Goal: Communication & Community: Answer question/provide support

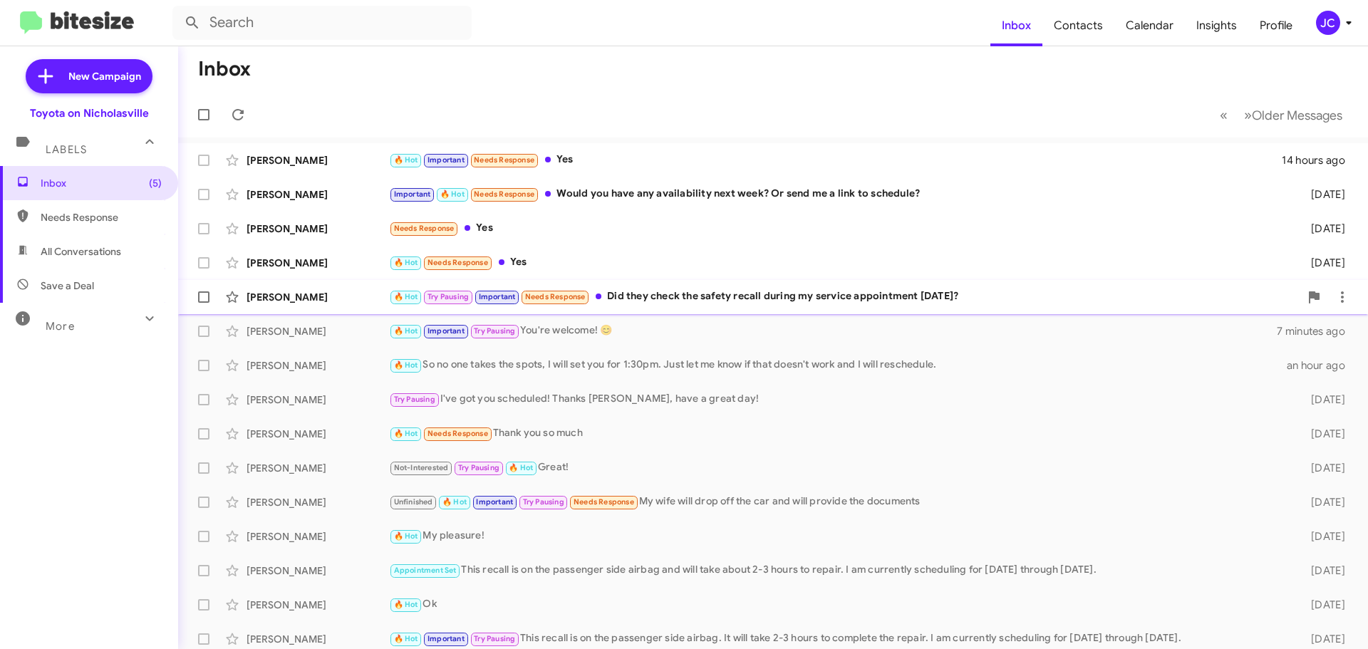
drag, startPoint x: 302, startPoint y: 296, endPoint x: 269, endPoint y: 299, distance: 33.6
click at [302, 296] on div "[PERSON_NAME]" at bounding box center [318, 297] width 143 height 14
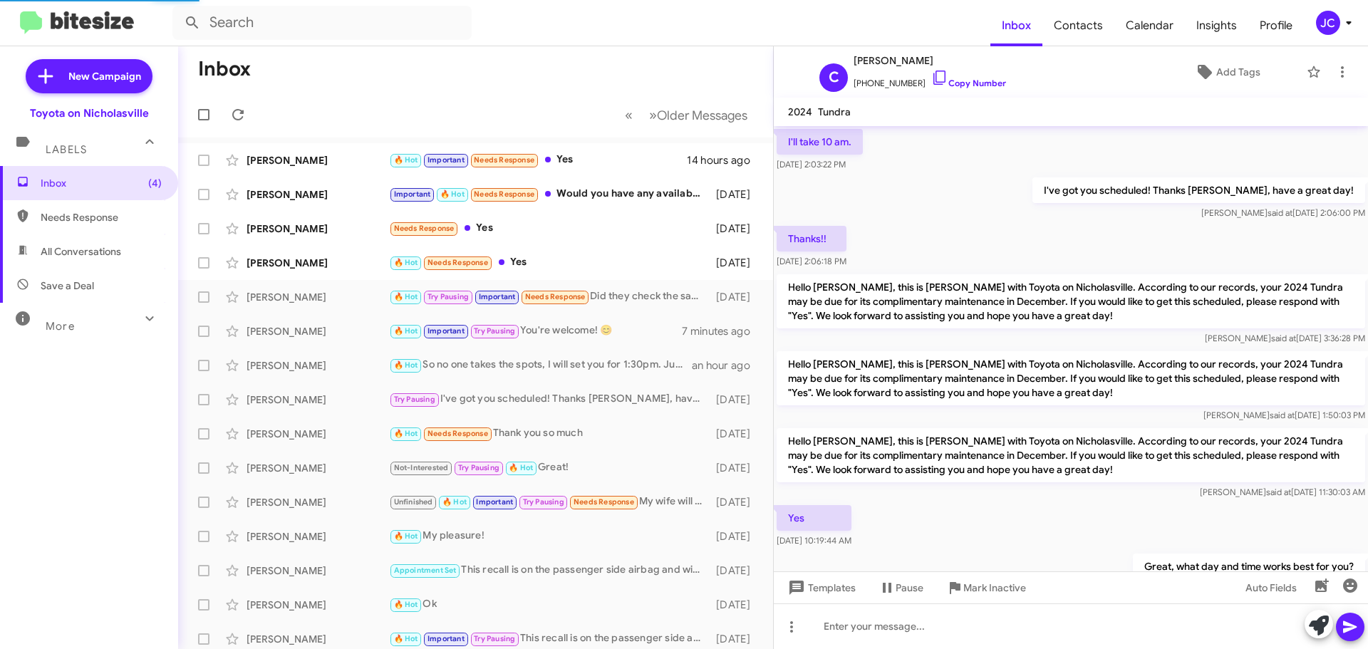
scroll to position [809, 0]
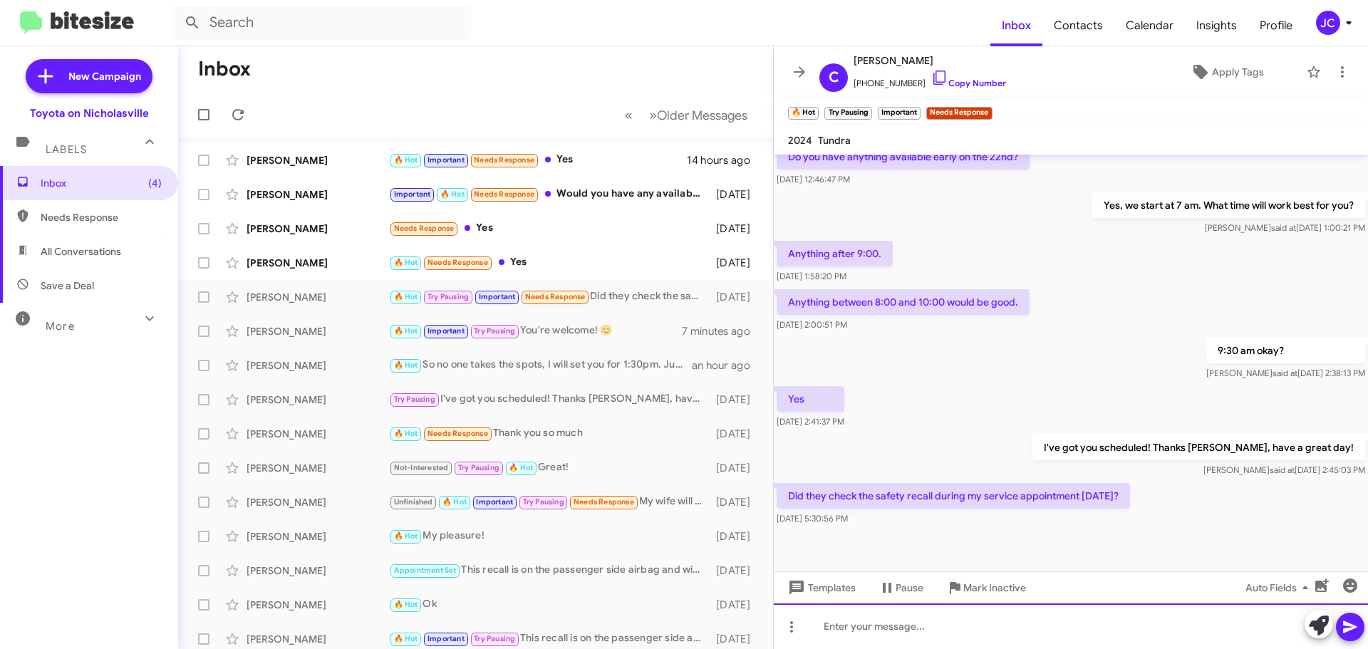
drag, startPoint x: 909, startPoint y: 633, endPoint x: 901, endPoint y: 623, distance: 12.7
click at [909, 633] on div at bounding box center [1071, 627] width 594 height 46
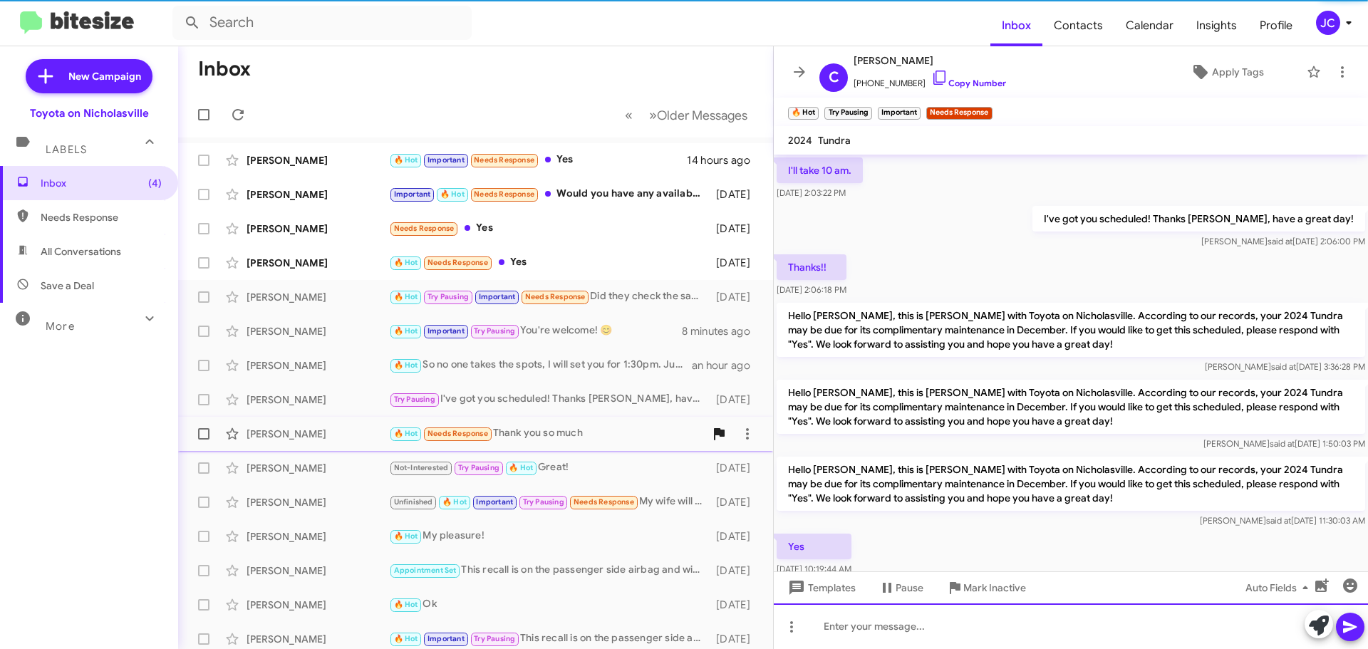
scroll to position [71, 0]
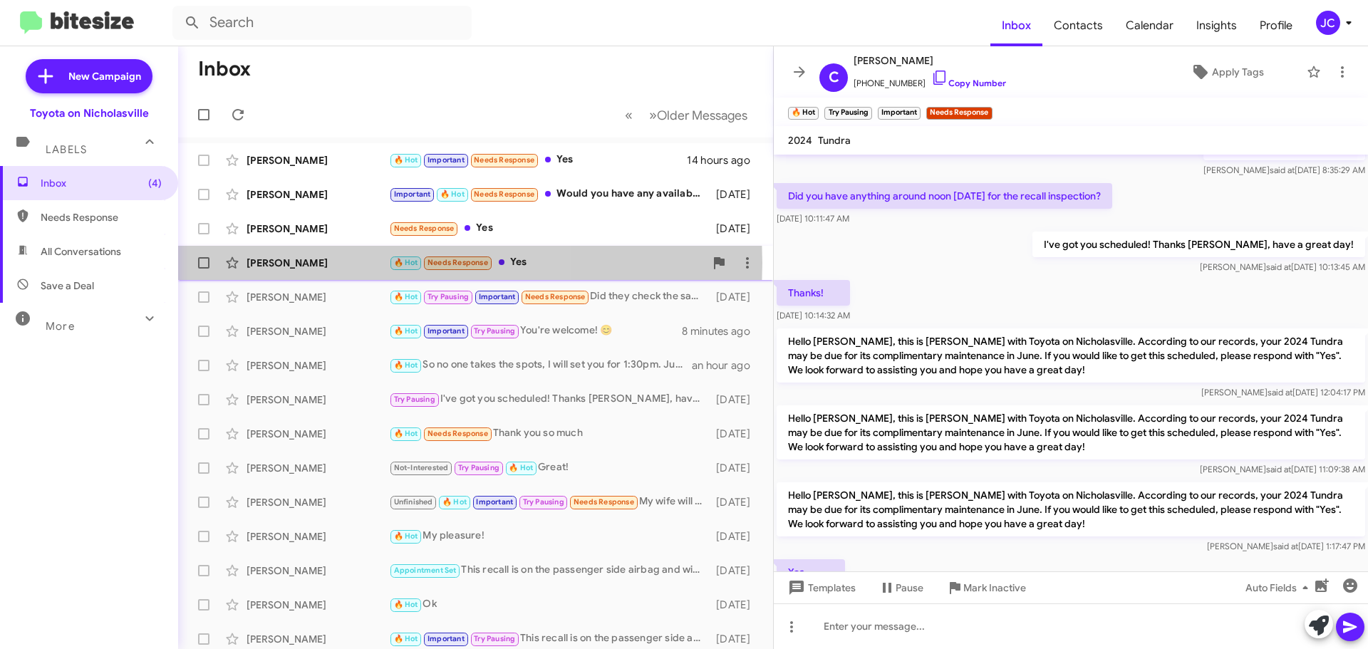
click at [304, 263] on div "[PERSON_NAME]" at bounding box center [318, 263] width 143 height 14
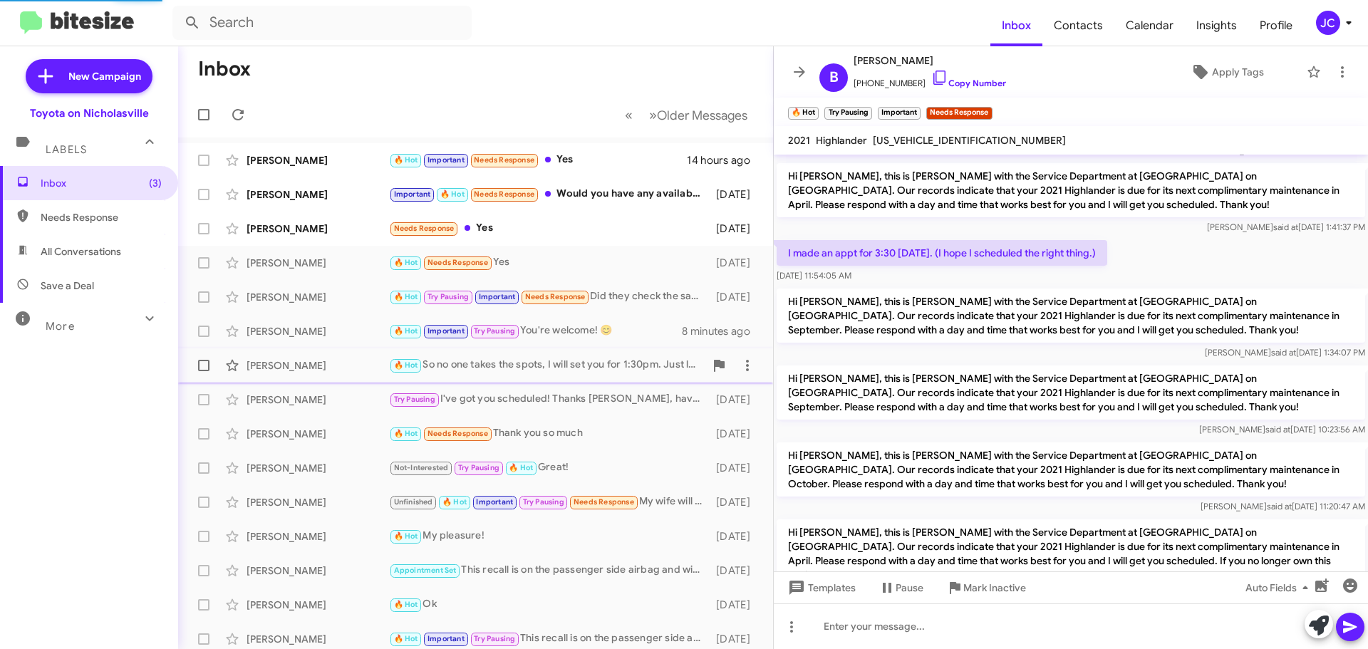
scroll to position [2277, 0]
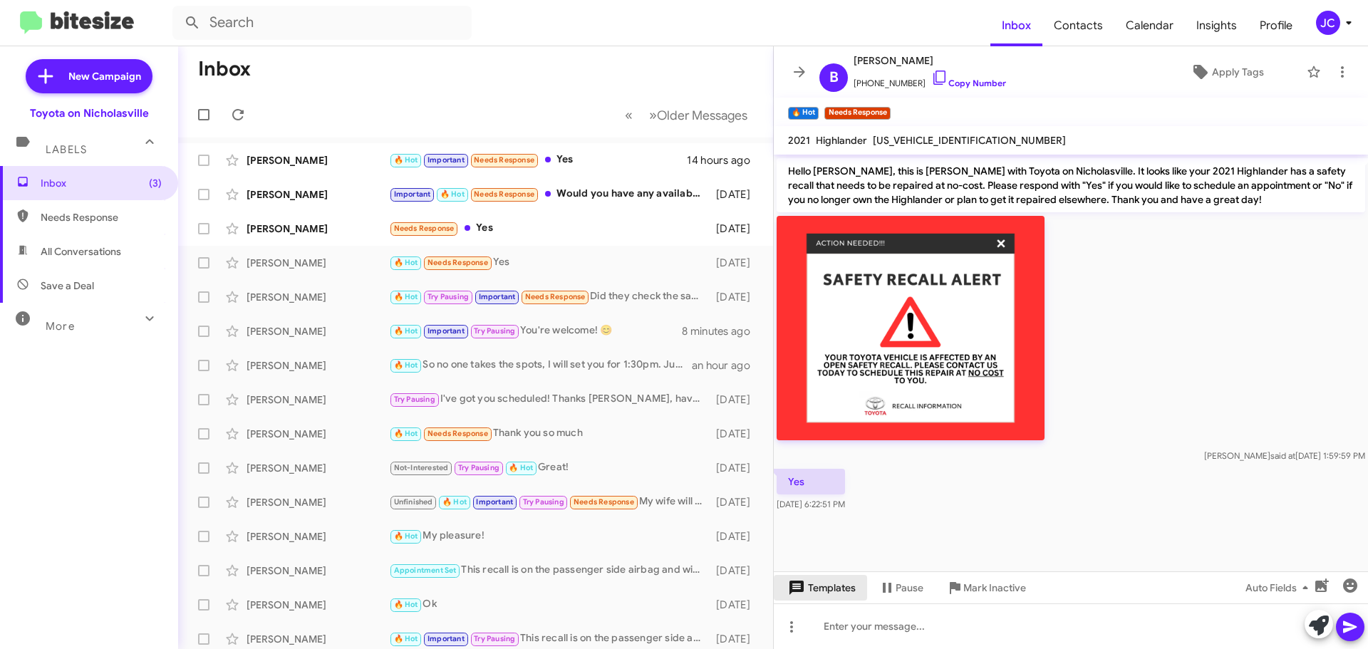
click at [848, 585] on span "Templates" at bounding box center [820, 588] width 71 height 26
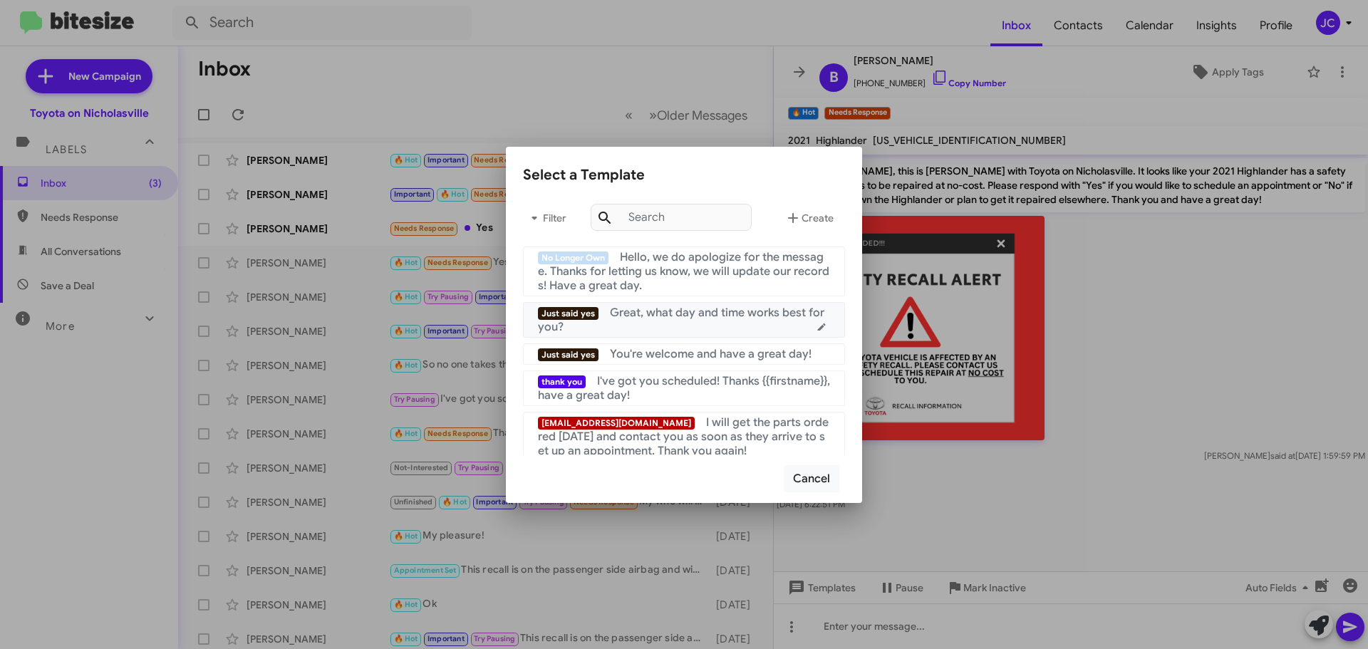
click at [676, 323] on div "Just said yes Great, what day and time works best for you?" at bounding box center [684, 320] width 292 height 29
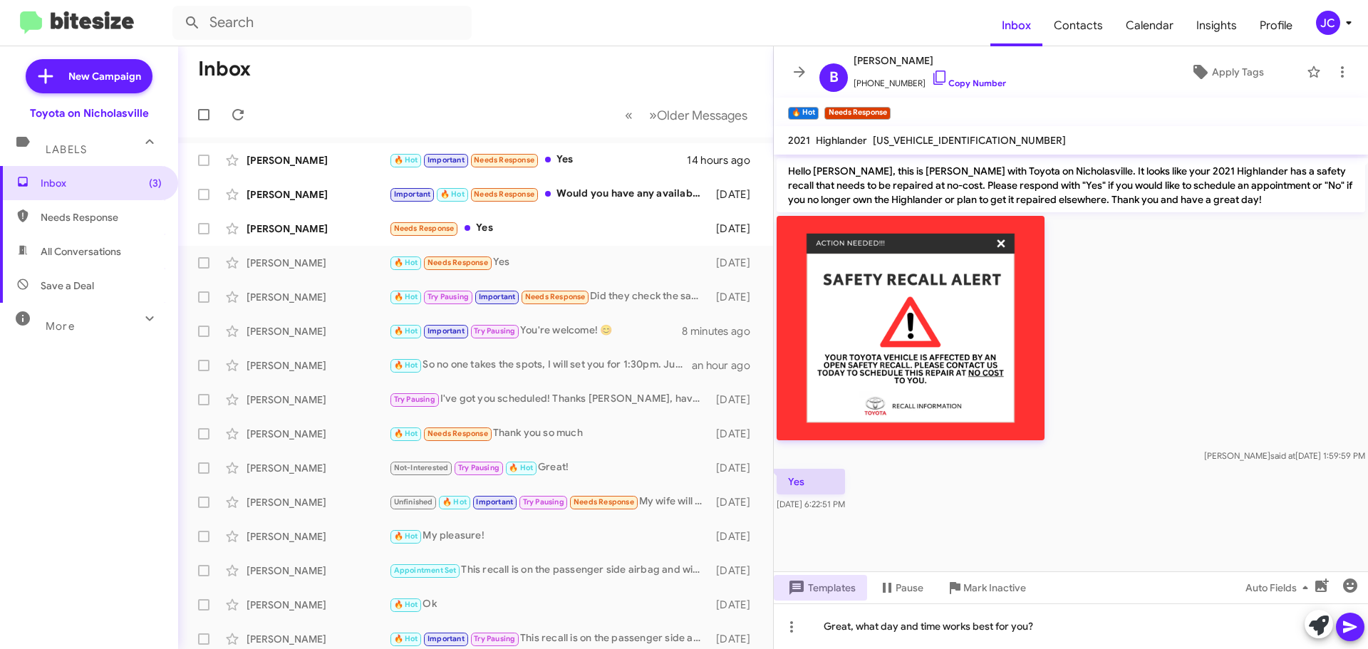
click at [1346, 621] on icon at bounding box center [1350, 627] width 17 height 17
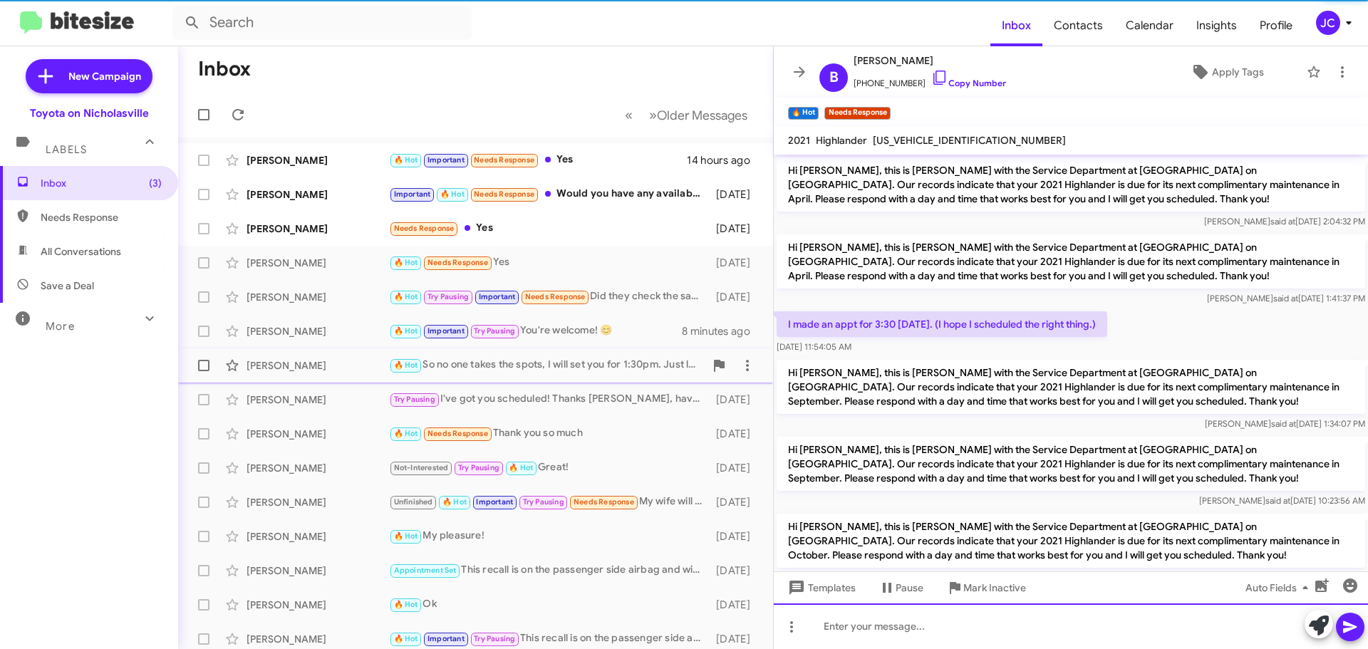
scroll to position [71, 0]
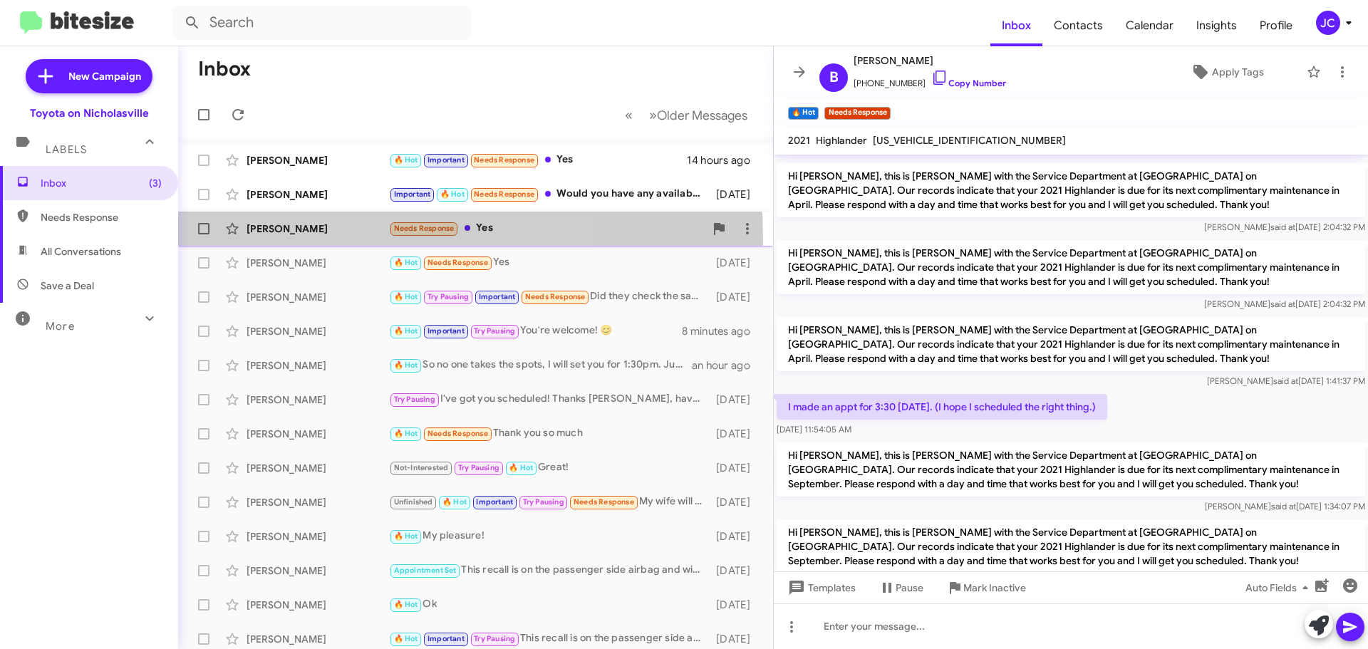
click at [315, 239] on div "[PERSON_NAME] Needs Response Yes [DATE]" at bounding box center [476, 228] width 572 height 29
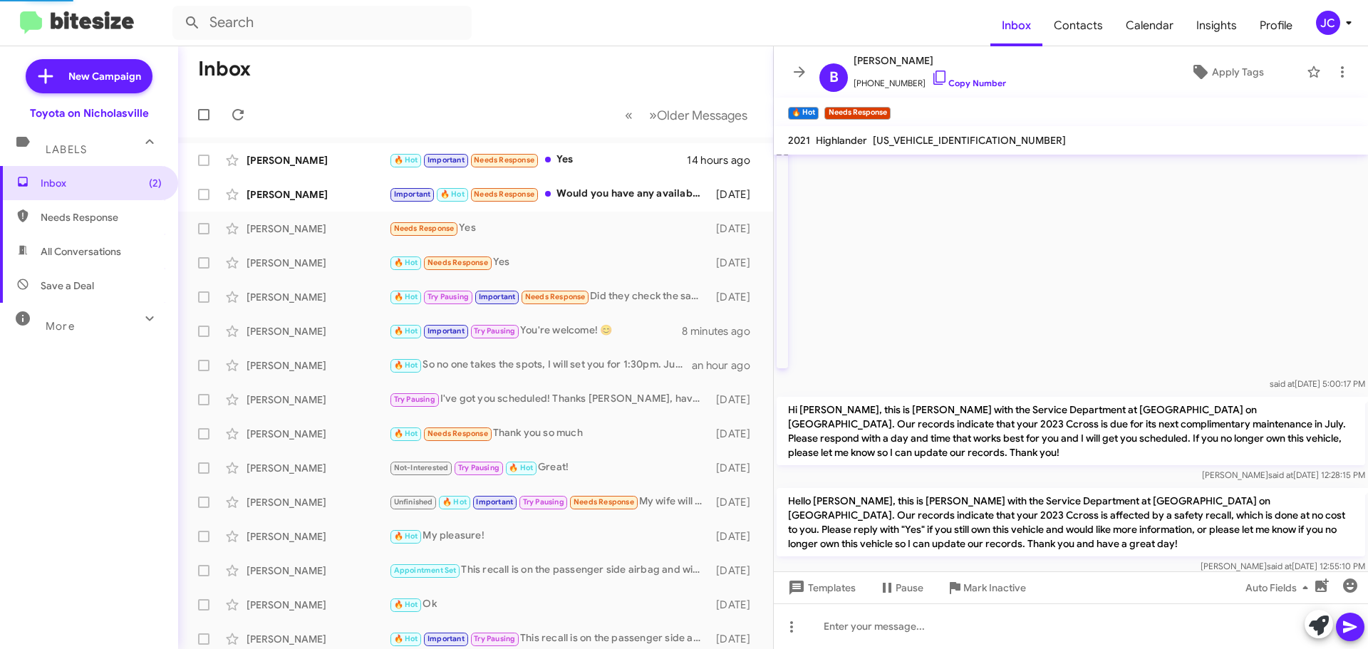
scroll to position [2128, 0]
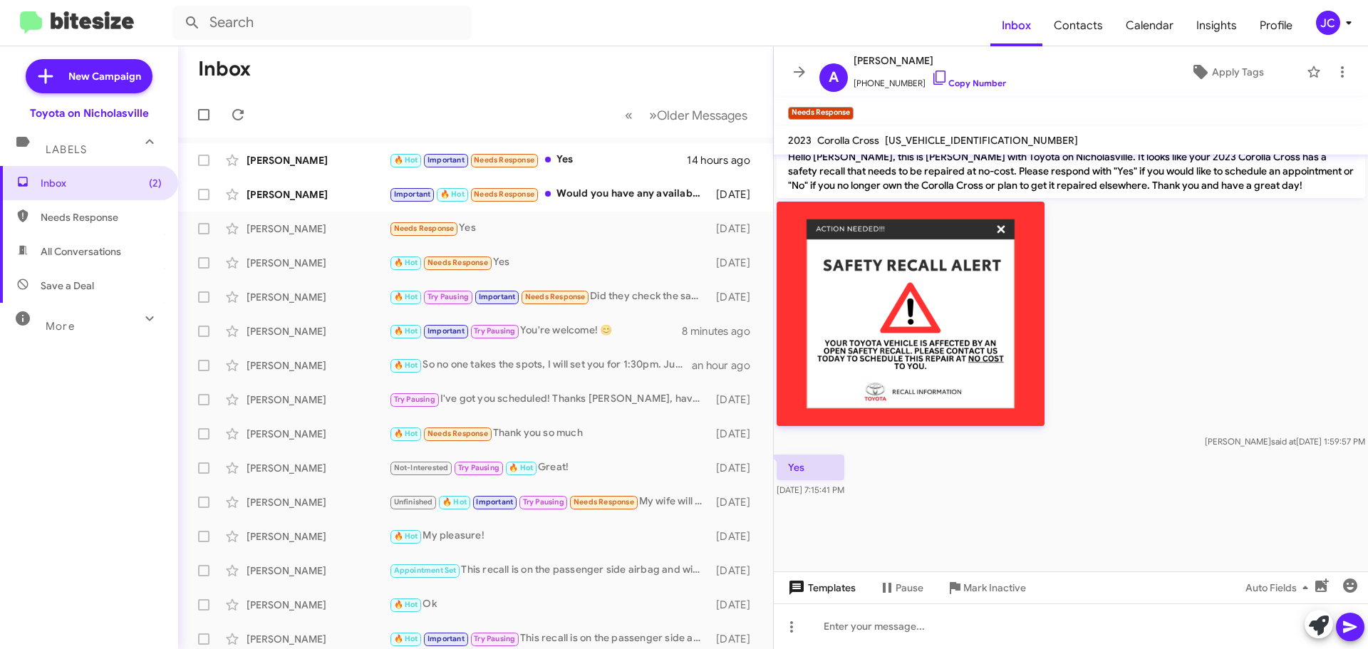
click at [832, 592] on span "Templates" at bounding box center [820, 588] width 71 height 26
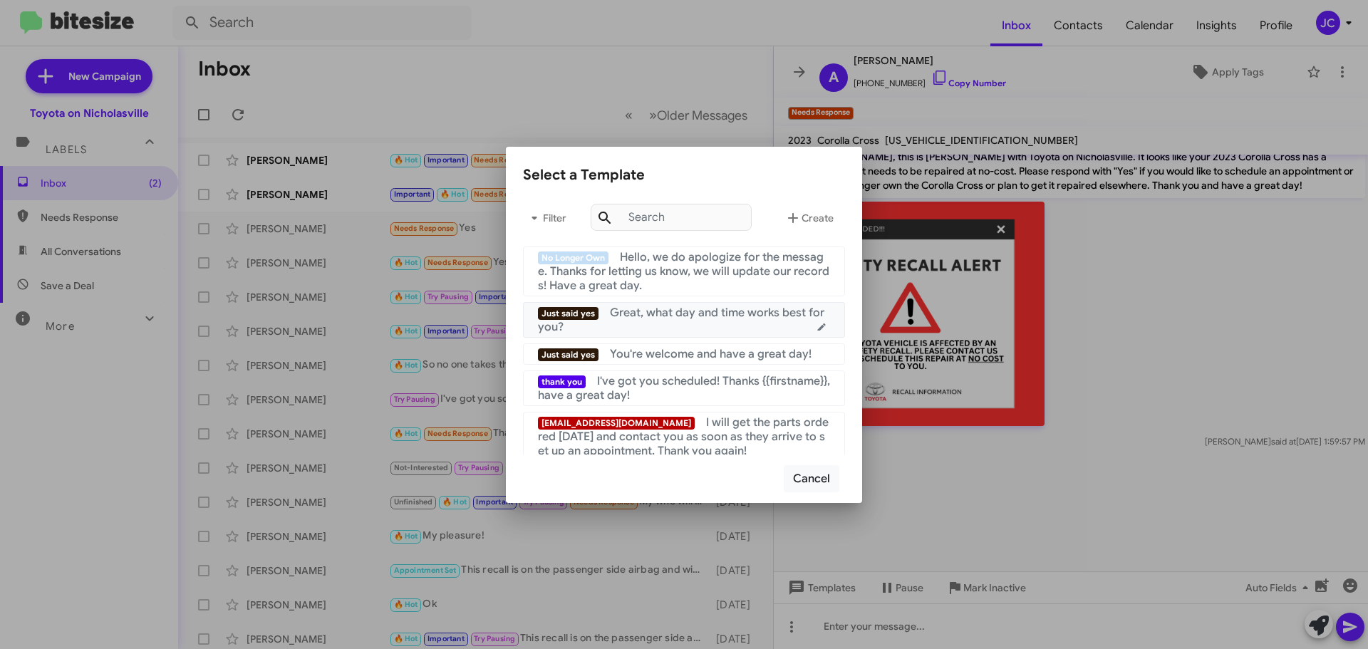
click at [678, 314] on span "Great, what day and time works best for you?" at bounding box center [681, 320] width 286 height 29
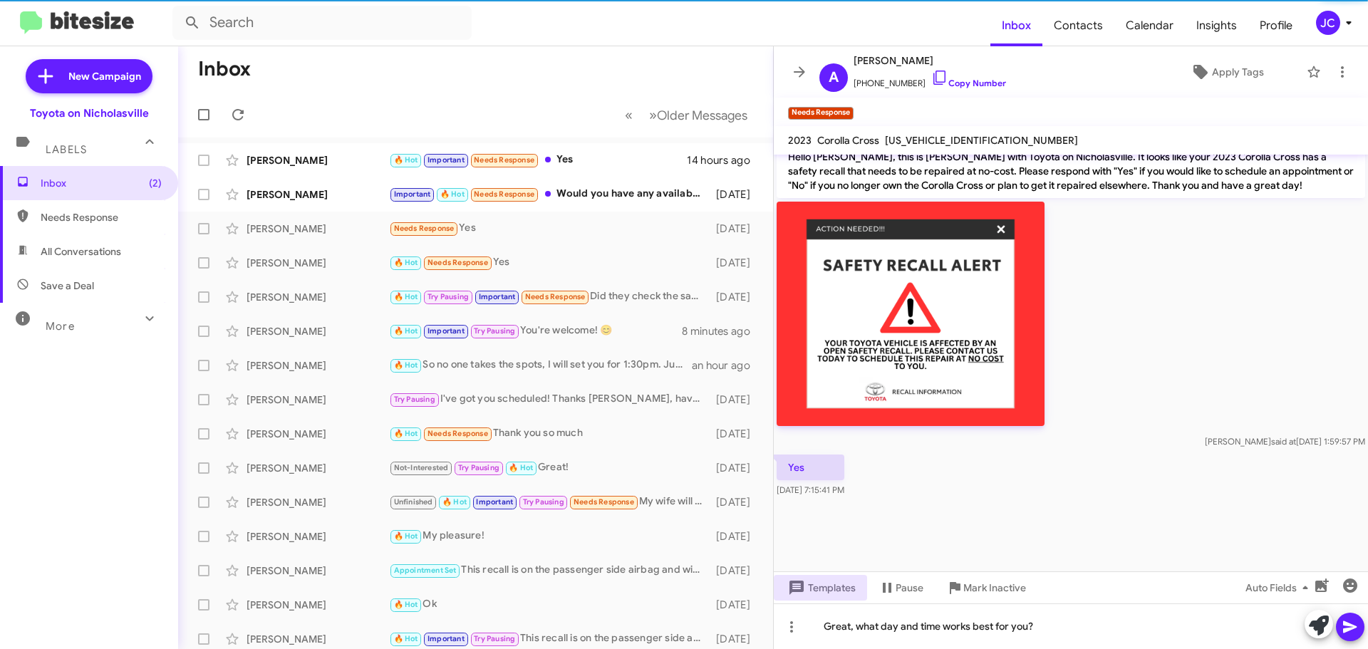
click at [1357, 626] on icon at bounding box center [1350, 627] width 17 height 17
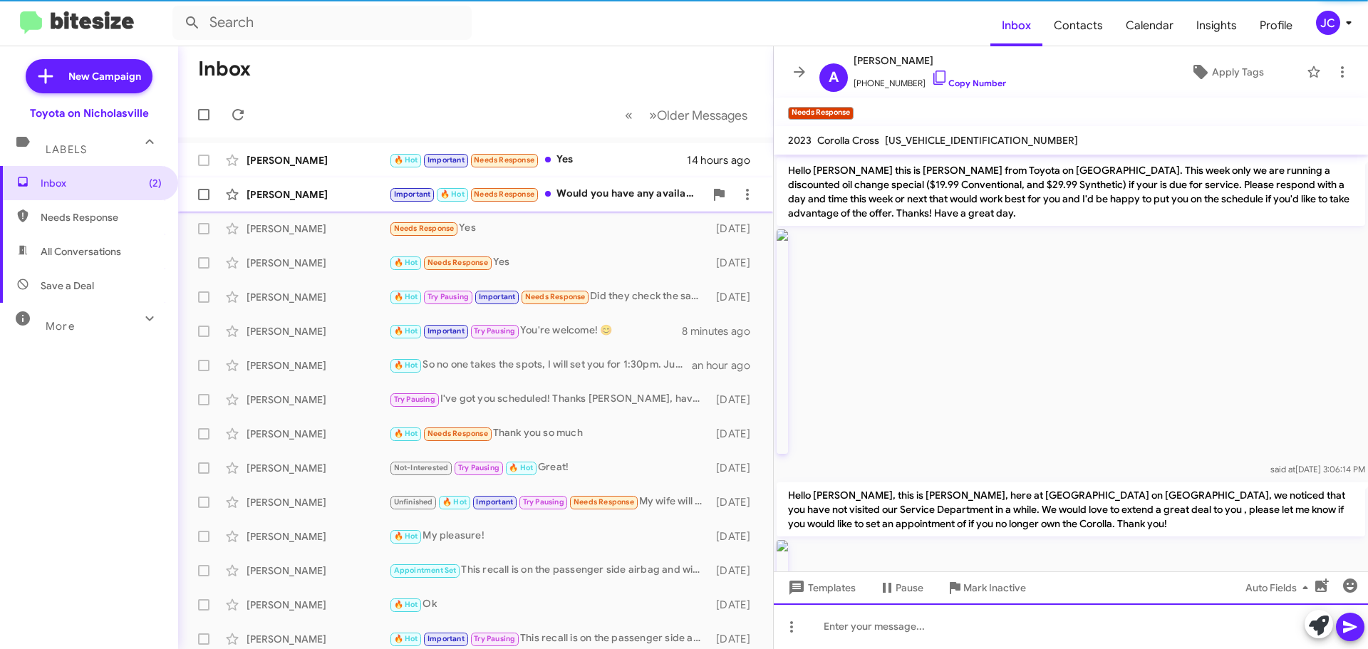
scroll to position [71, 0]
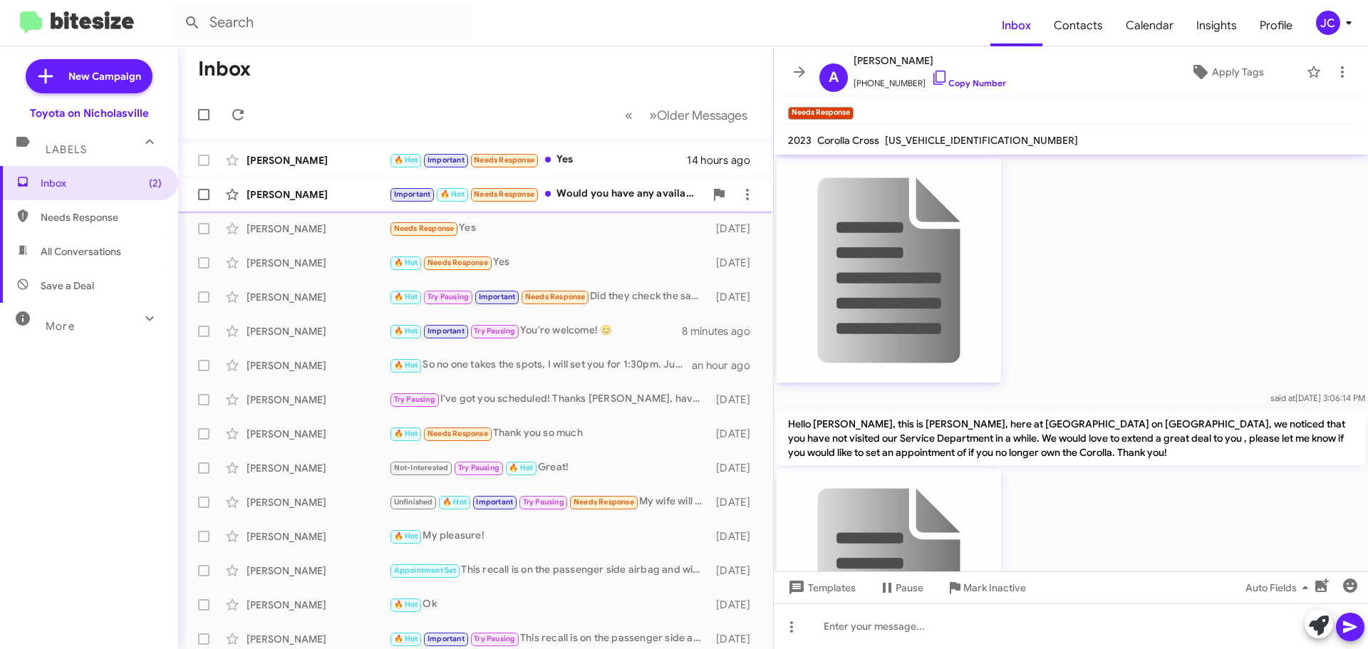
click at [289, 201] on div "[PERSON_NAME]" at bounding box center [318, 194] width 143 height 14
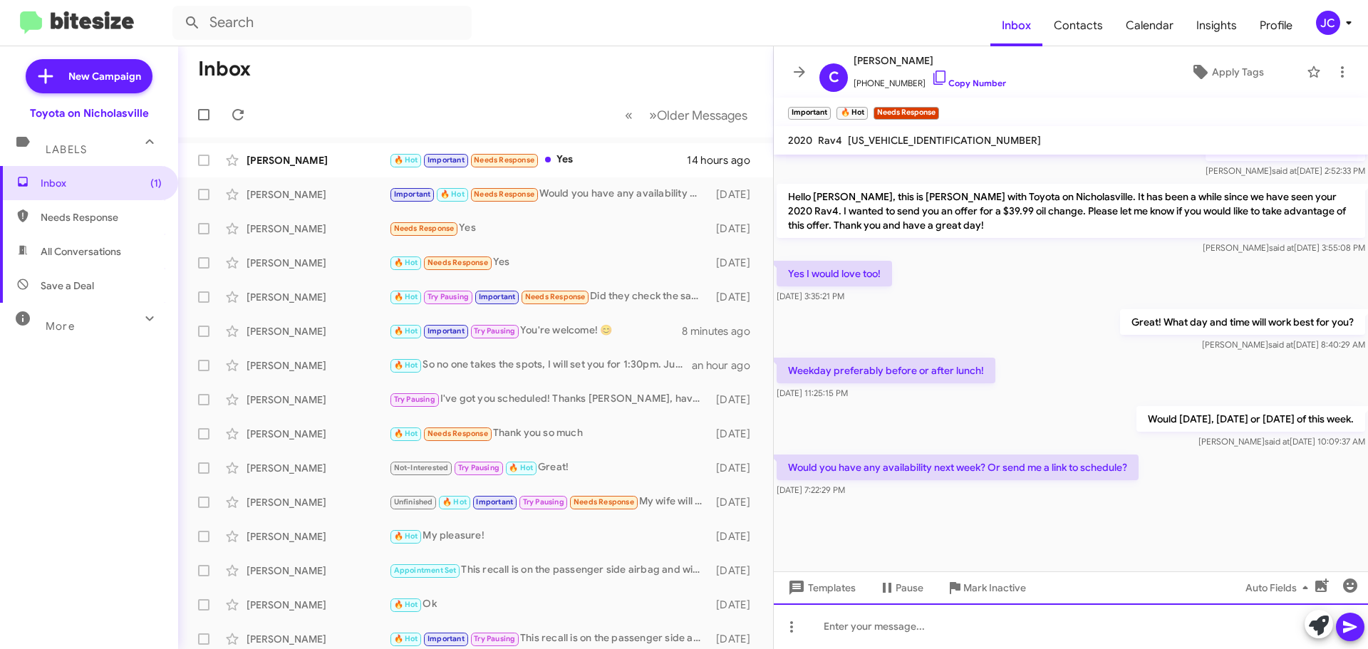
click at [925, 630] on div at bounding box center [1071, 627] width 594 height 46
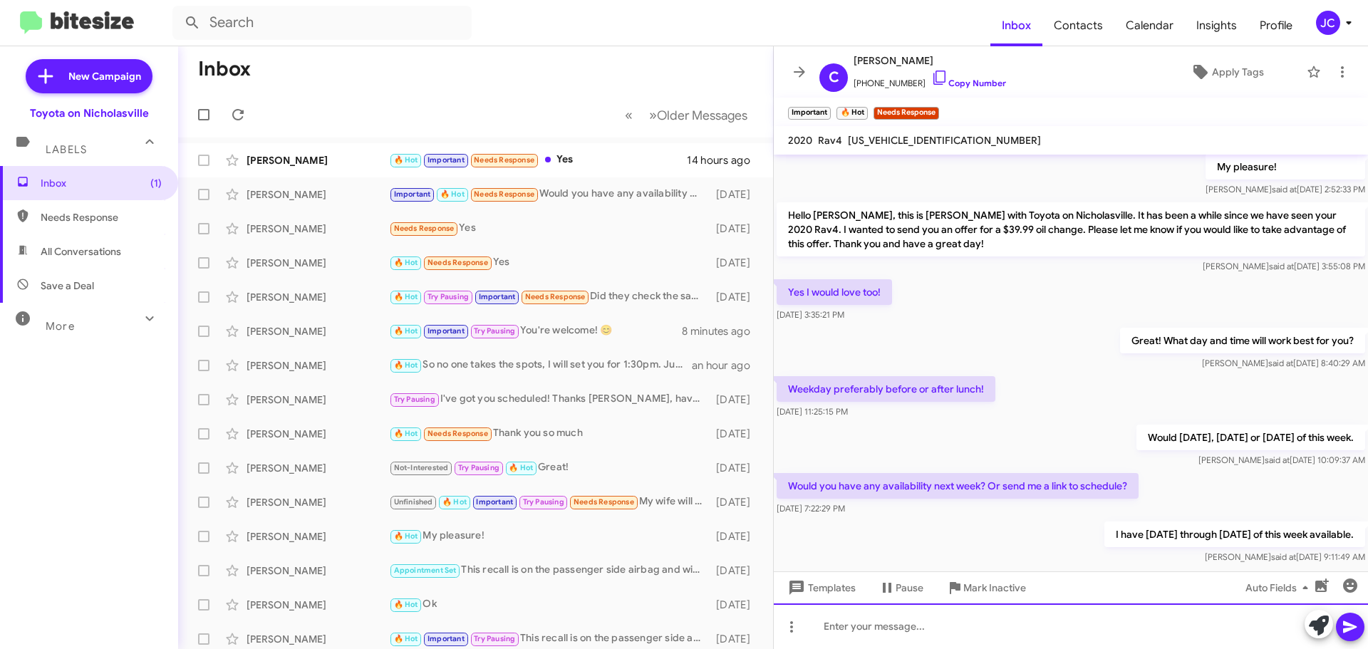
scroll to position [1070, 0]
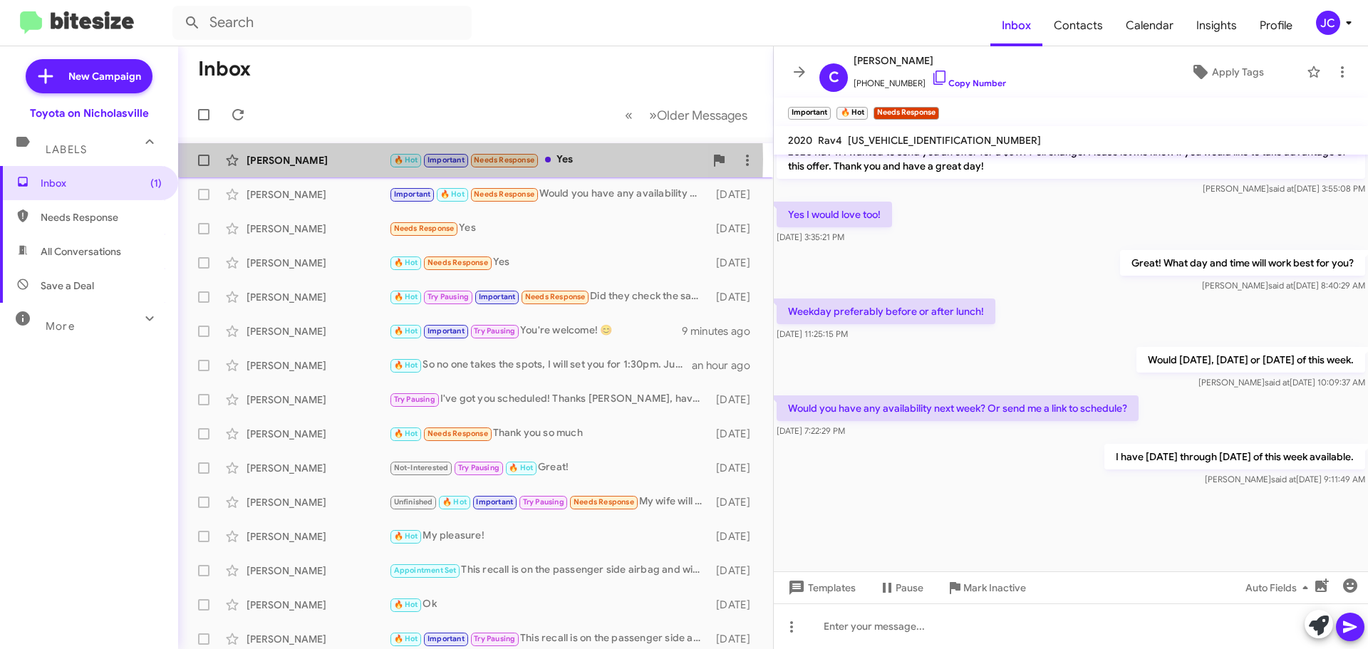
click at [282, 159] on div "[PERSON_NAME]" at bounding box center [318, 160] width 143 height 14
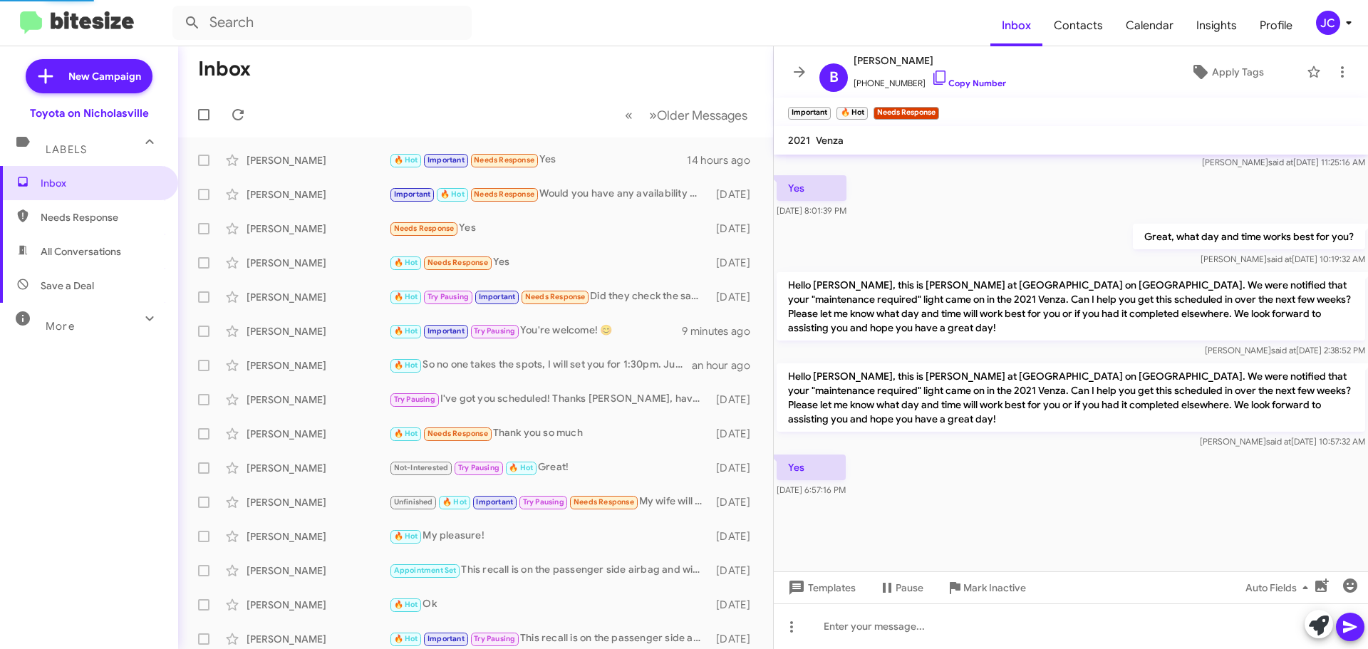
scroll to position [766, 0]
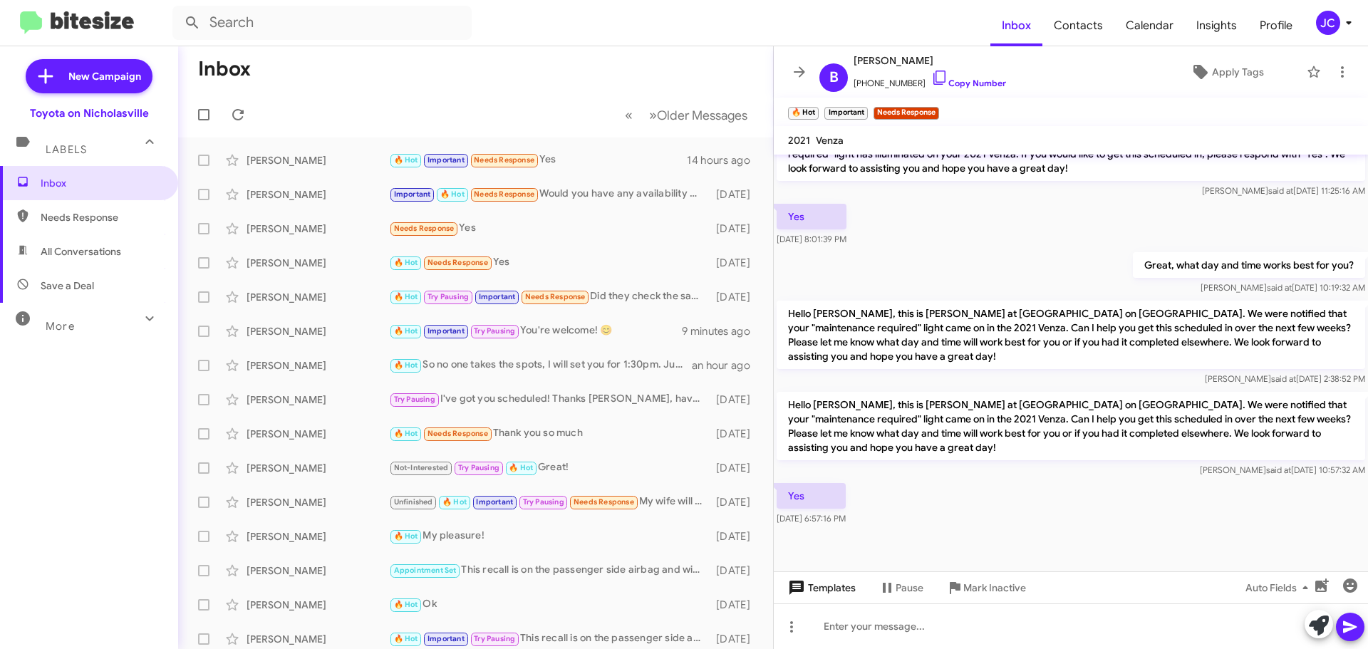
click at [834, 592] on span "Templates" at bounding box center [820, 588] width 71 height 26
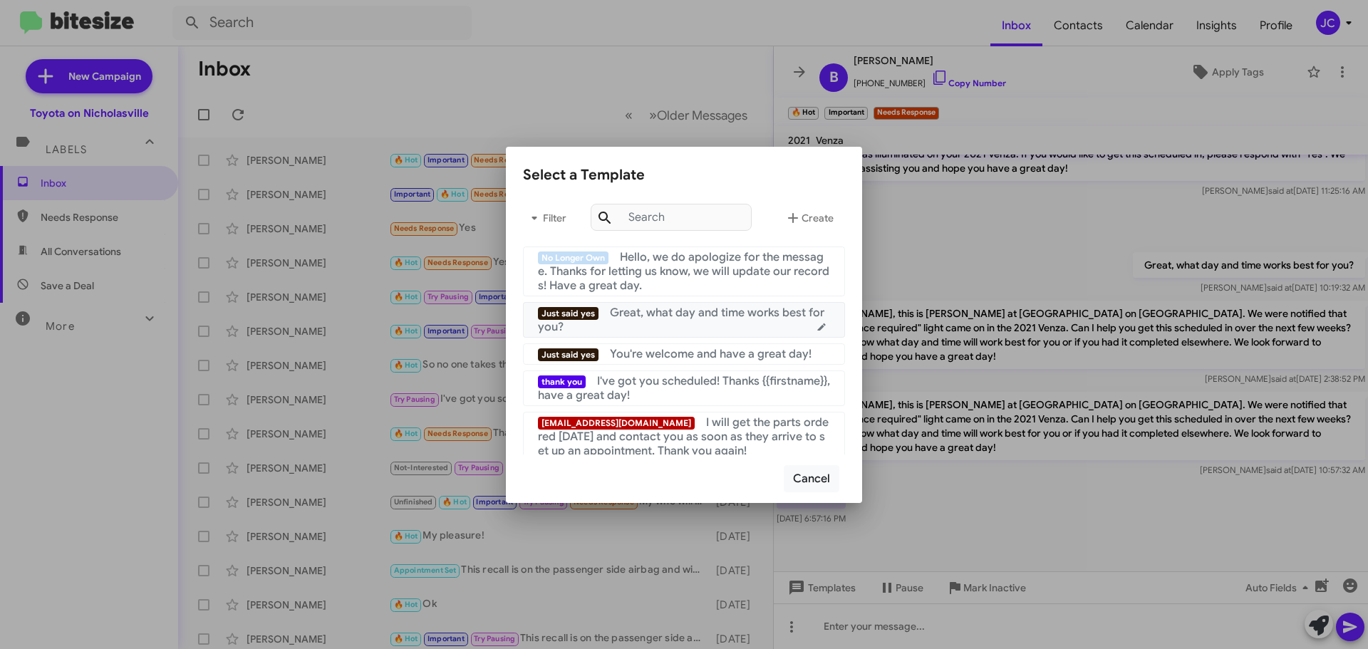
click at [670, 328] on div "Just said yes Great, what day and time works best for you?" at bounding box center [684, 320] width 292 height 29
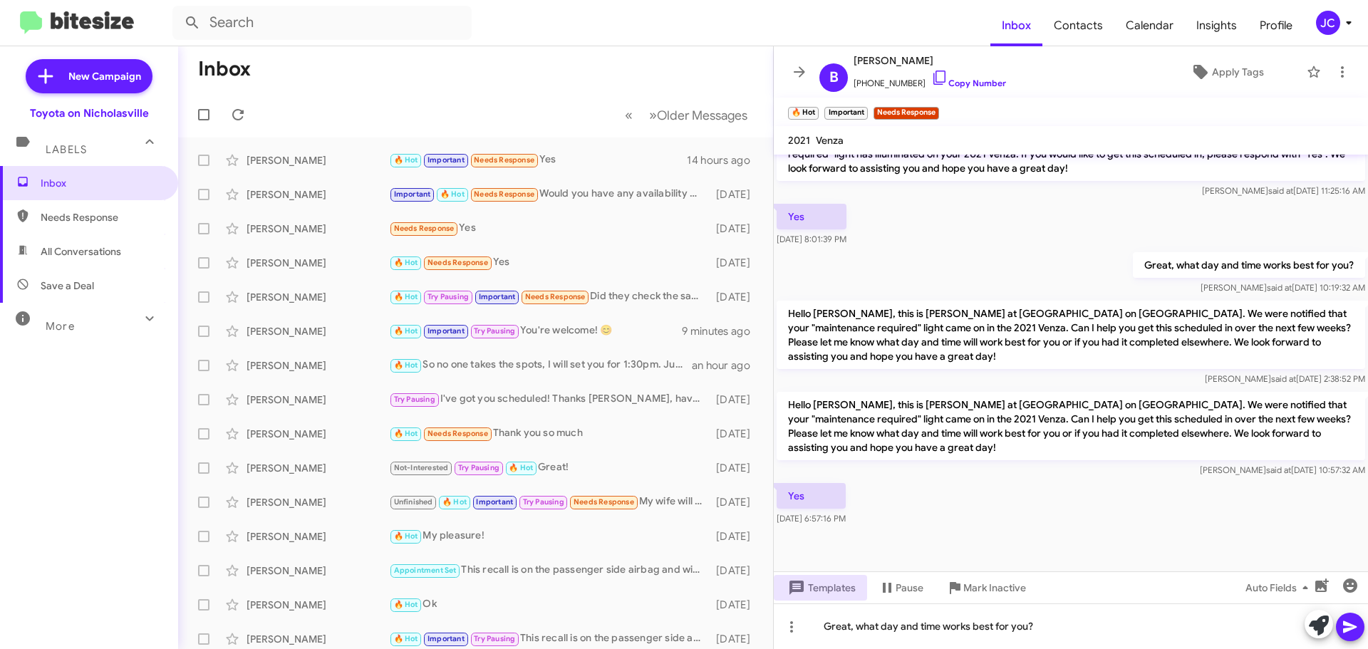
click at [1355, 624] on icon at bounding box center [1350, 627] width 17 height 17
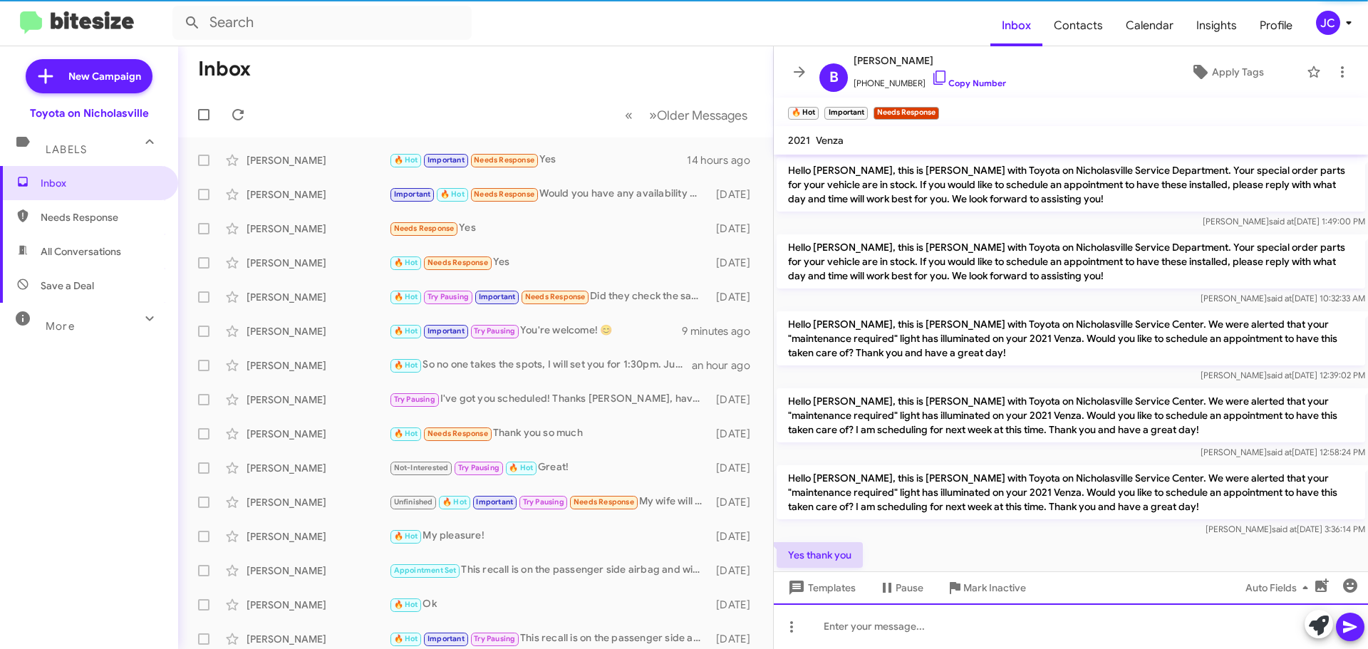
scroll to position [71, 0]
